Goal: Transaction & Acquisition: Download file/media

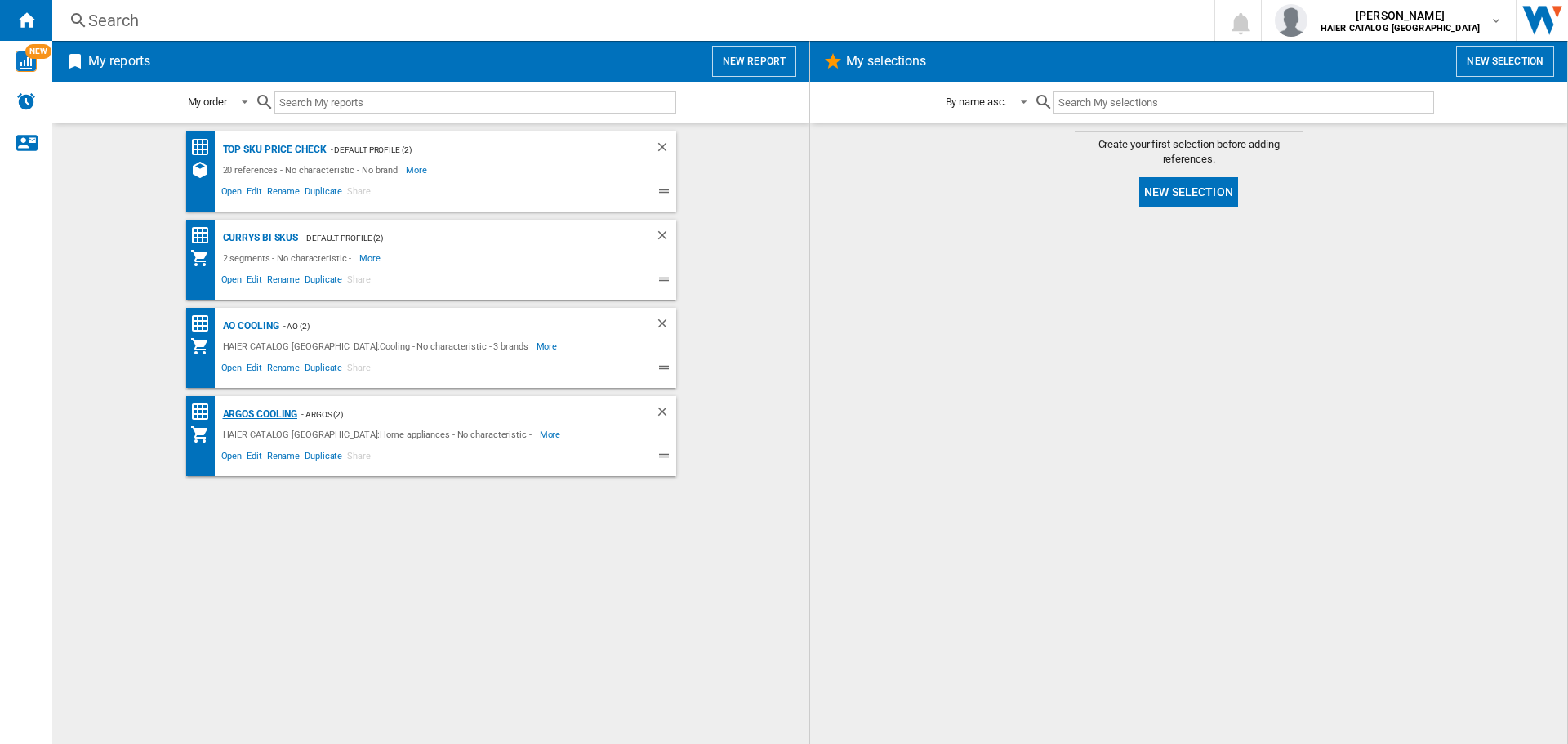
click at [274, 411] on div "Argos Cooling" at bounding box center [258, 415] width 79 height 21
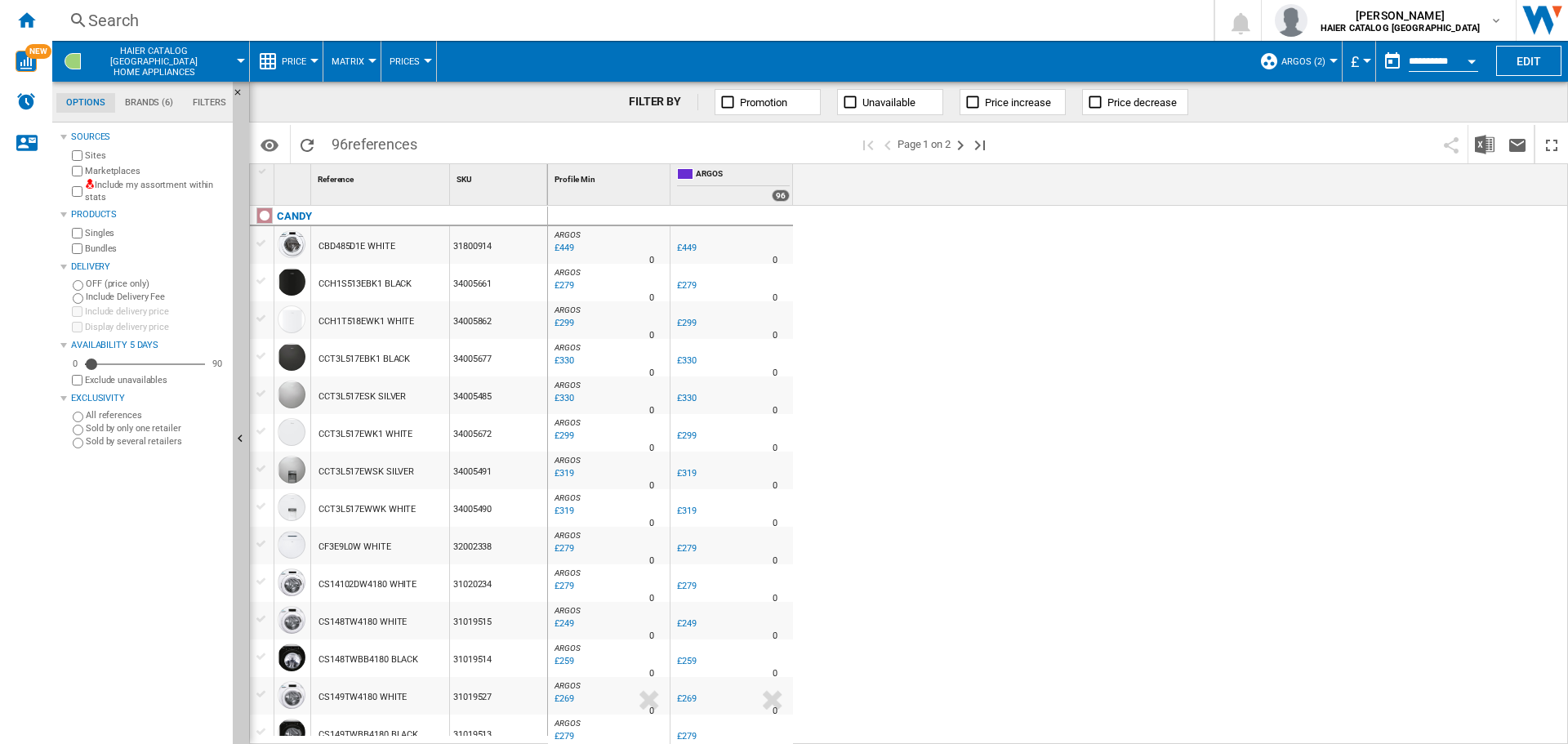
click at [303, 54] on button "Price" at bounding box center [297, 62] width 33 height 41
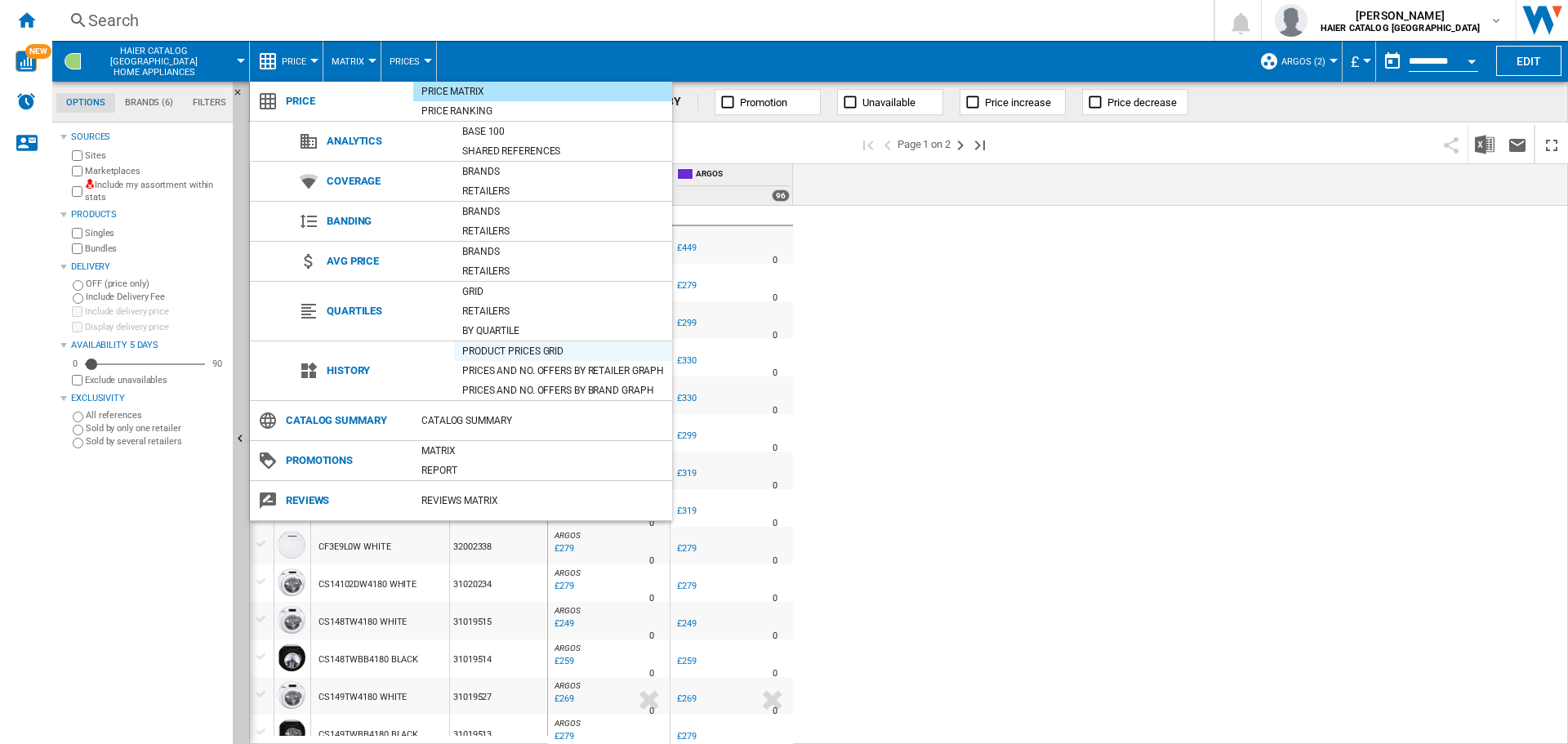
click at [550, 342] on div "Product prices grid" at bounding box center [563, 351] width 218 height 20
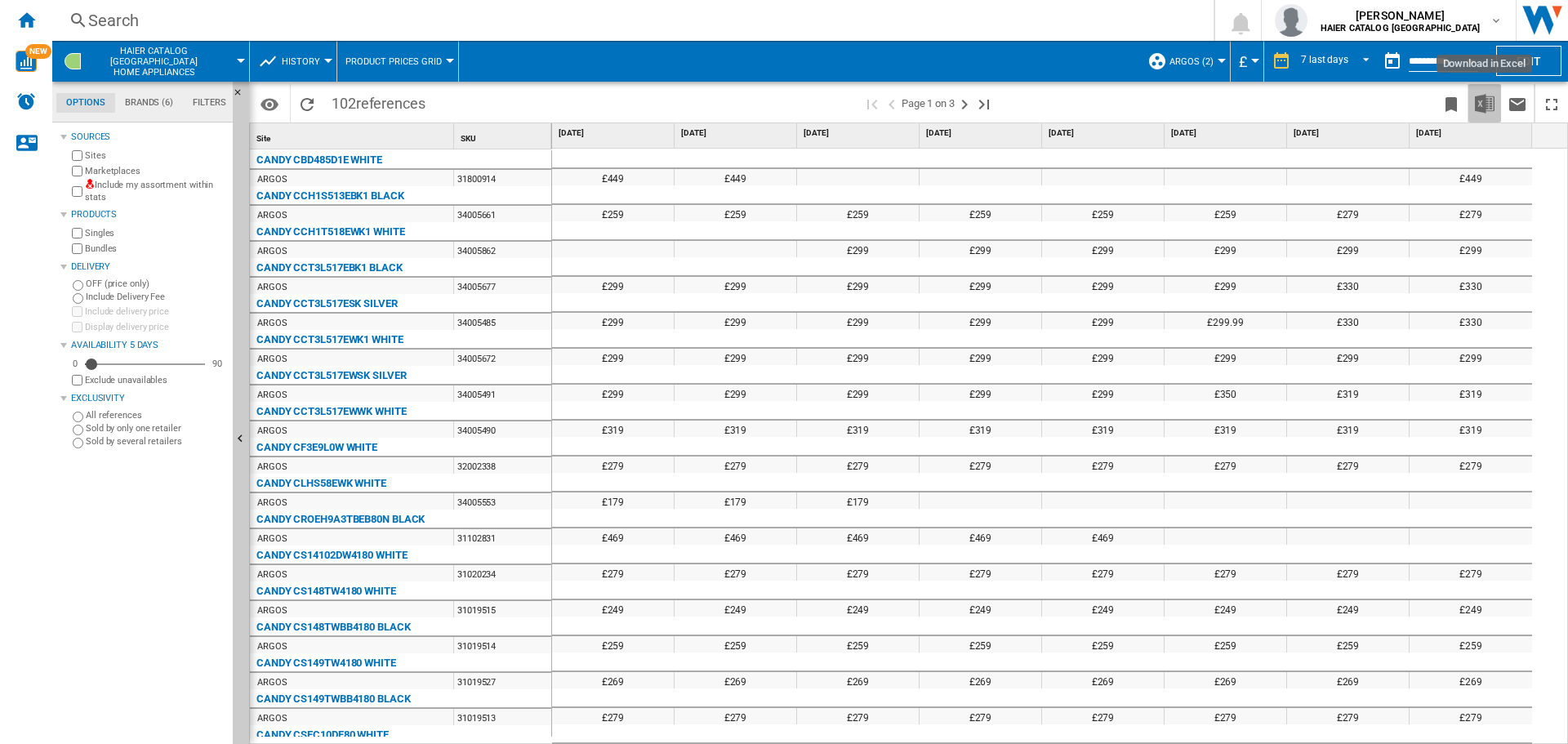
click at [1478, 110] on img "Download in Excel" at bounding box center [1484, 103] width 20 height 20
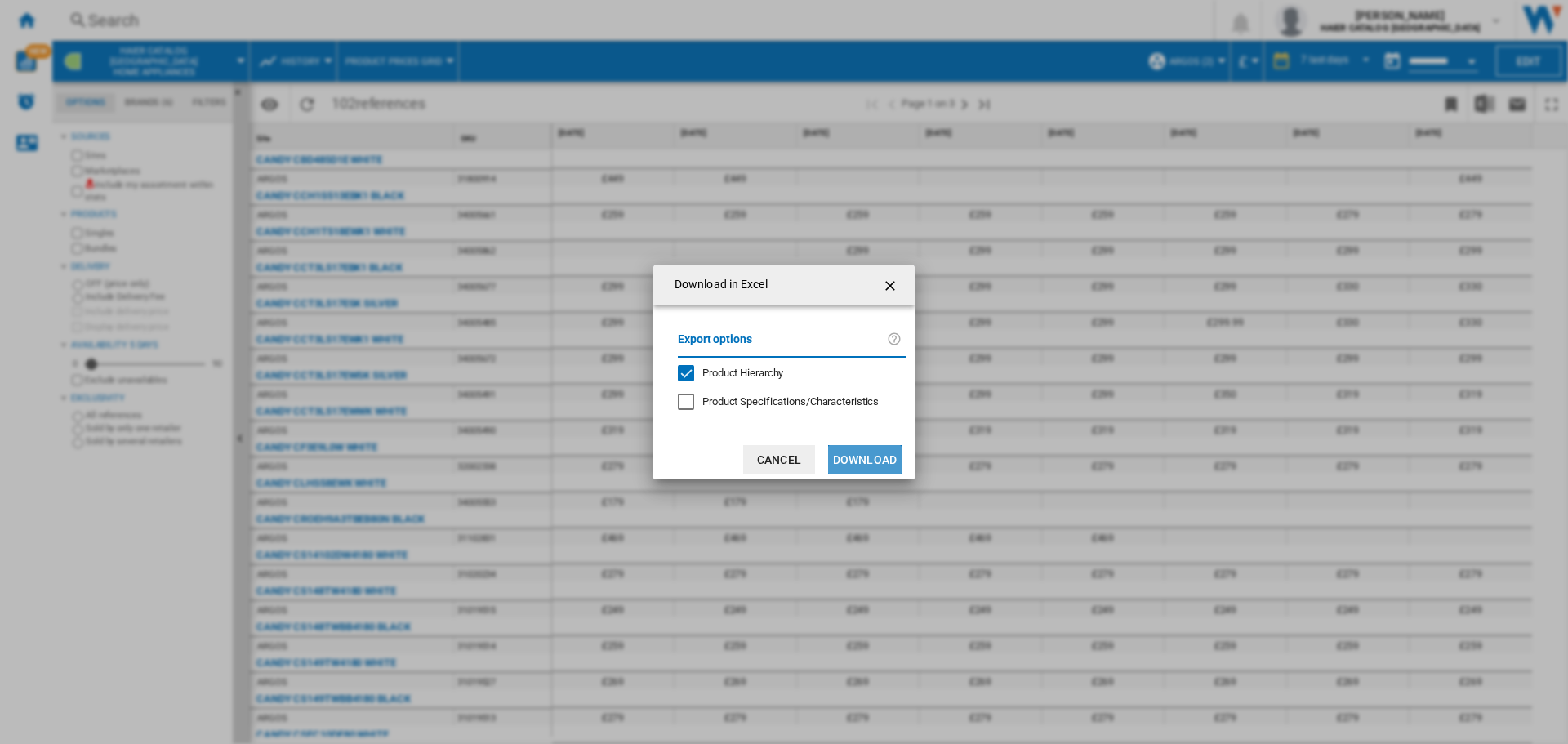
click at [875, 468] on button "Download" at bounding box center [865, 459] width 73 height 29
